Goal: Transaction & Acquisition: Register for event/course

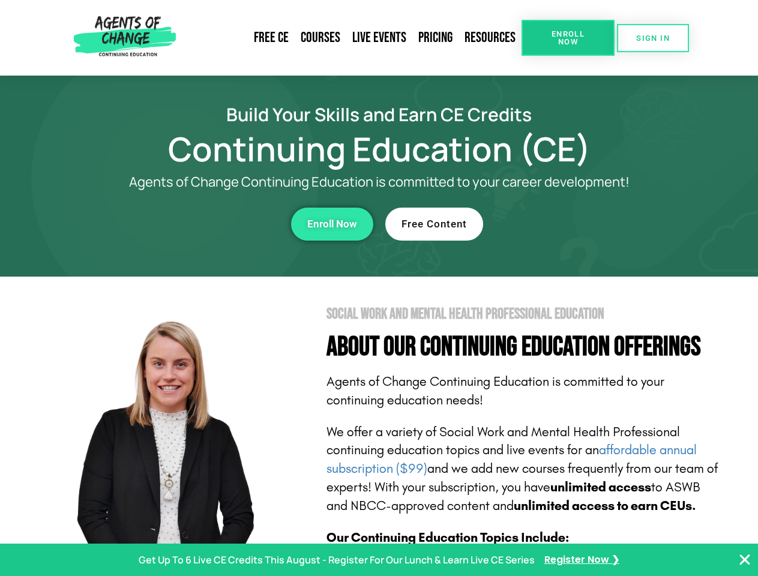
click at [379, 288] on section "Social Work and Mental Health Professional Education About Our Continuing Educa…" at bounding box center [379, 529] width 758 height 504
click at [568, 38] on span "Enroll Now" at bounding box center [568, 38] width 55 height 16
click at [653, 38] on span "SIGN IN" at bounding box center [653, 38] width 34 height 8
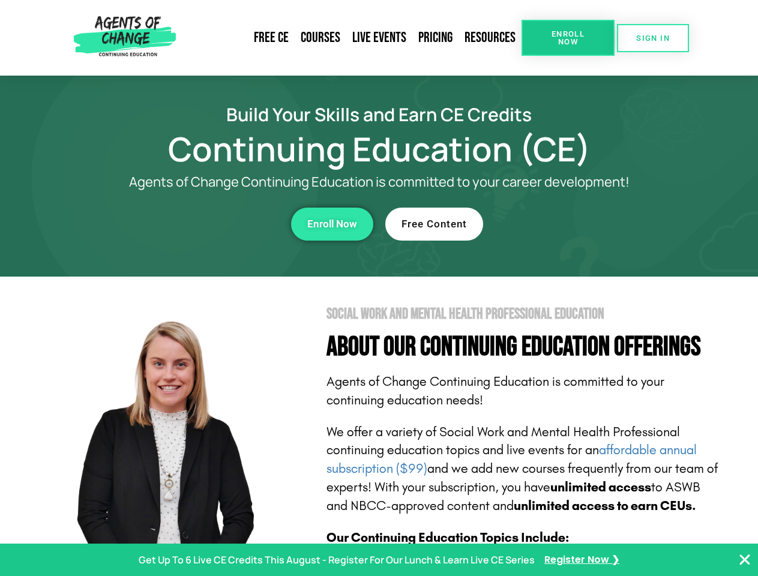
click at [208, 224] on div "Enroll Now" at bounding box center [208, 224] width 330 height 33
click at [332, 224] on span "Enroll Now" at bounding box center [332, 224] width 50 height 10
